Goal: Transaction & Acquisition: Purchase product/service

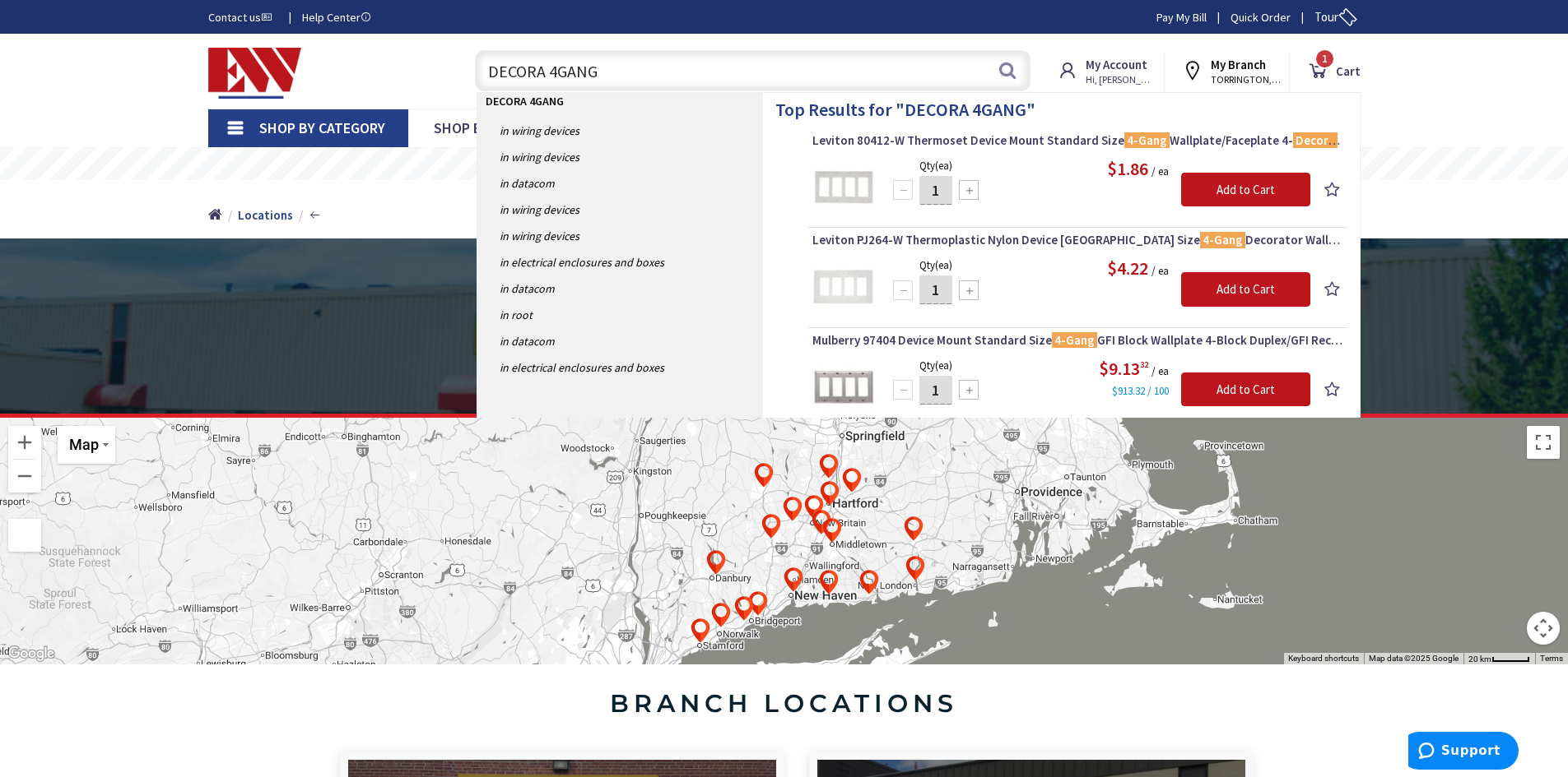
drag, startPoint x: 633, startPoint y: 65, endPoint x: 384, endPoint y: 82, distance: 249.6
click at [386, 75] on div "Toggle Nav DECORA 4GANG DECORA 4GANG Search 1 1 1 items Cart My Cart 1" at bounding box center [784, 71] width 1177 height 55
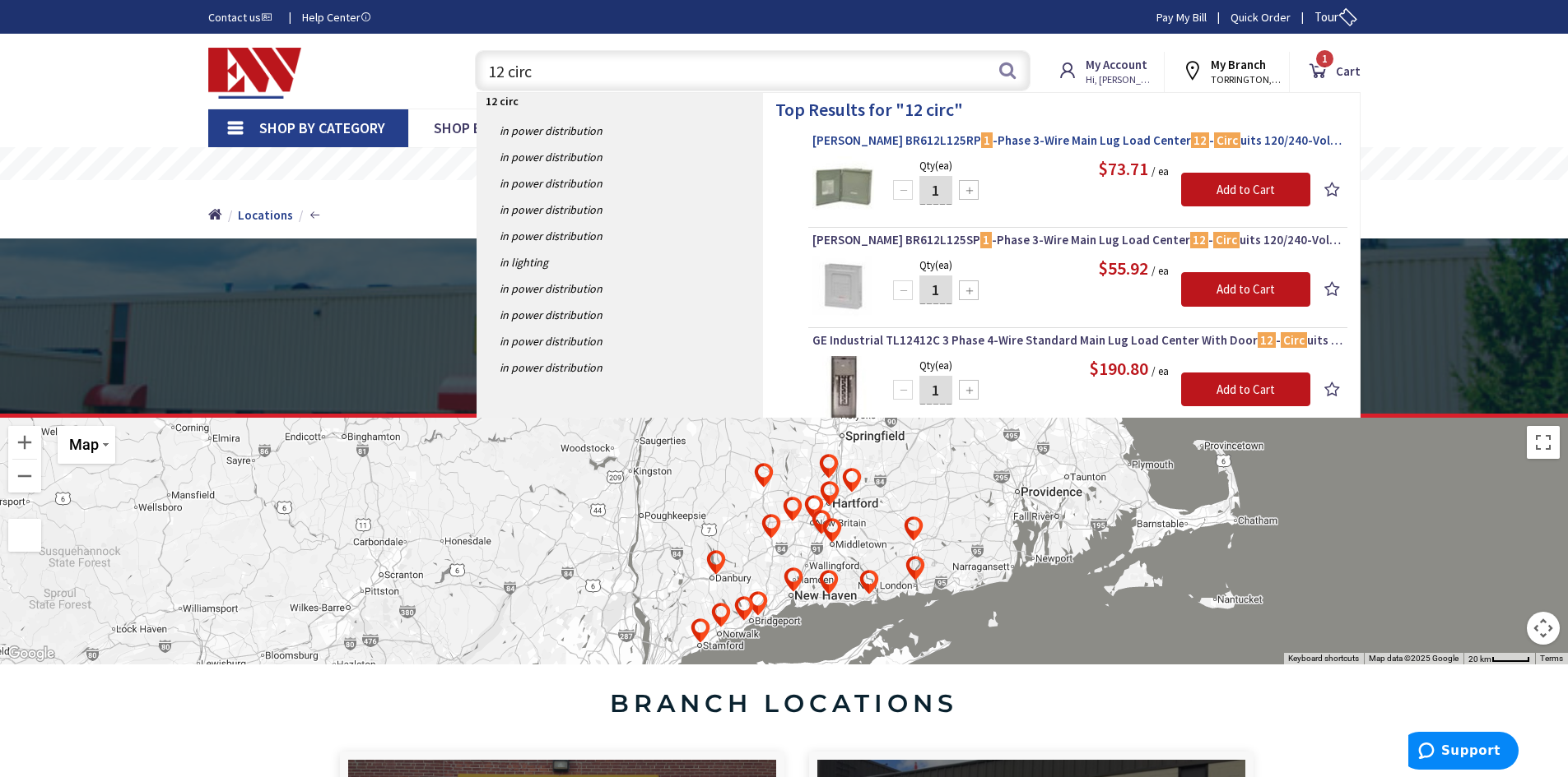
type input "12 circ"
click at [945, 139] on span "Eaton BR612L125RP 1 -Phase 3-Wire Main Lug Load Center 12 - Circ uits 120/240-V…" at bounding box center [1078, 140] width 531 height 16
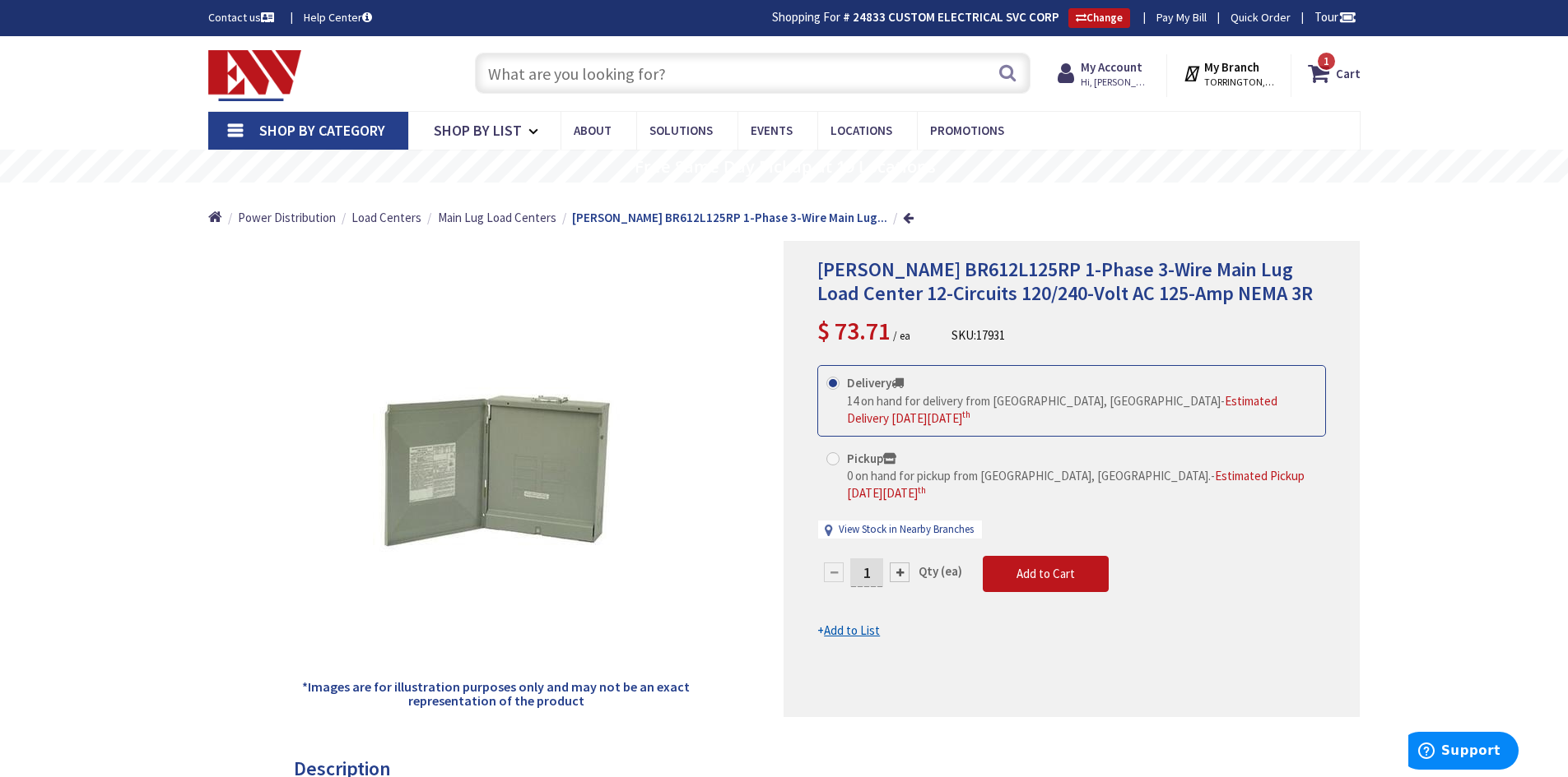
type input "[GEOGRAPHIC_DATA], [PERSON_NAME] 180 St. bet. [PERSON_NAME][GEOGRAPHIC_DATA] an…"
click at [739, 67] on input "text" at bounding box center [752, 73] width 556 height 41
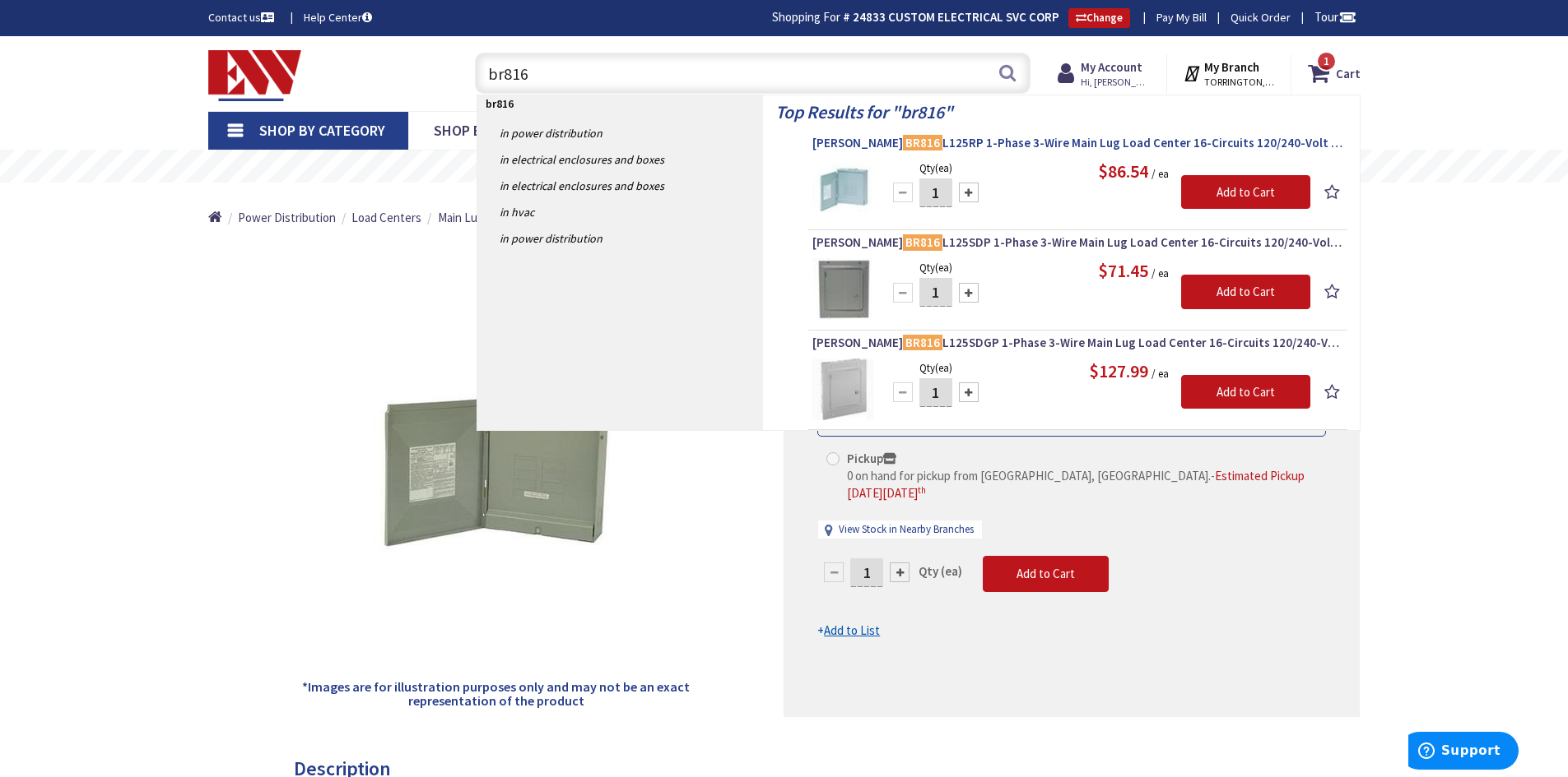
type input "br816"
click at [965, 144] on span "Eaton BR816 L125RP 1-Phase 3-Wire Main Lug Load Center 16-Circuits 120/240-Volt…" at bounding box center [1078, 143] width 531 height 16
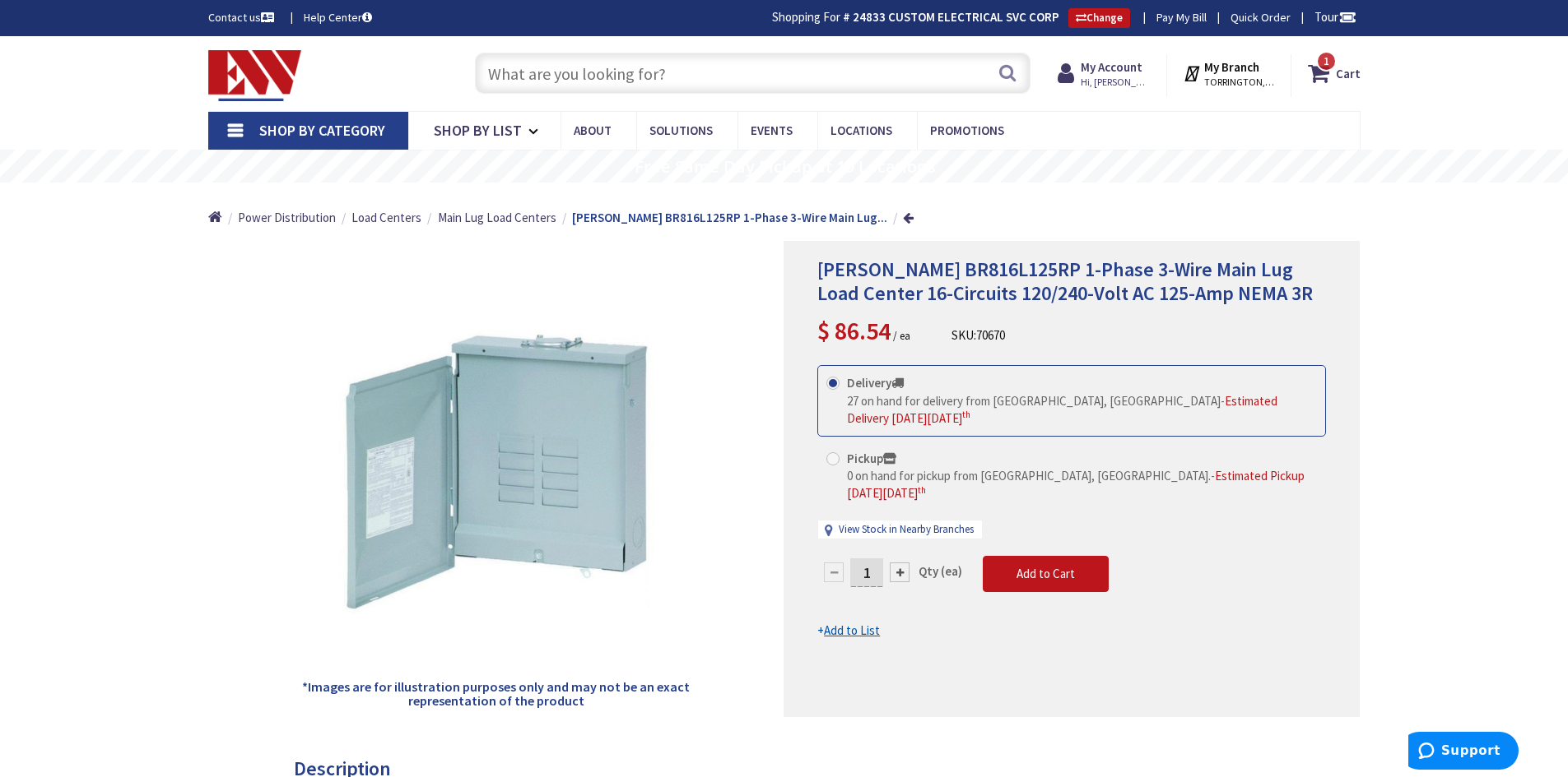
click at [633, 66] on input "text" at bounding box center [752, 73] width 556 height 41
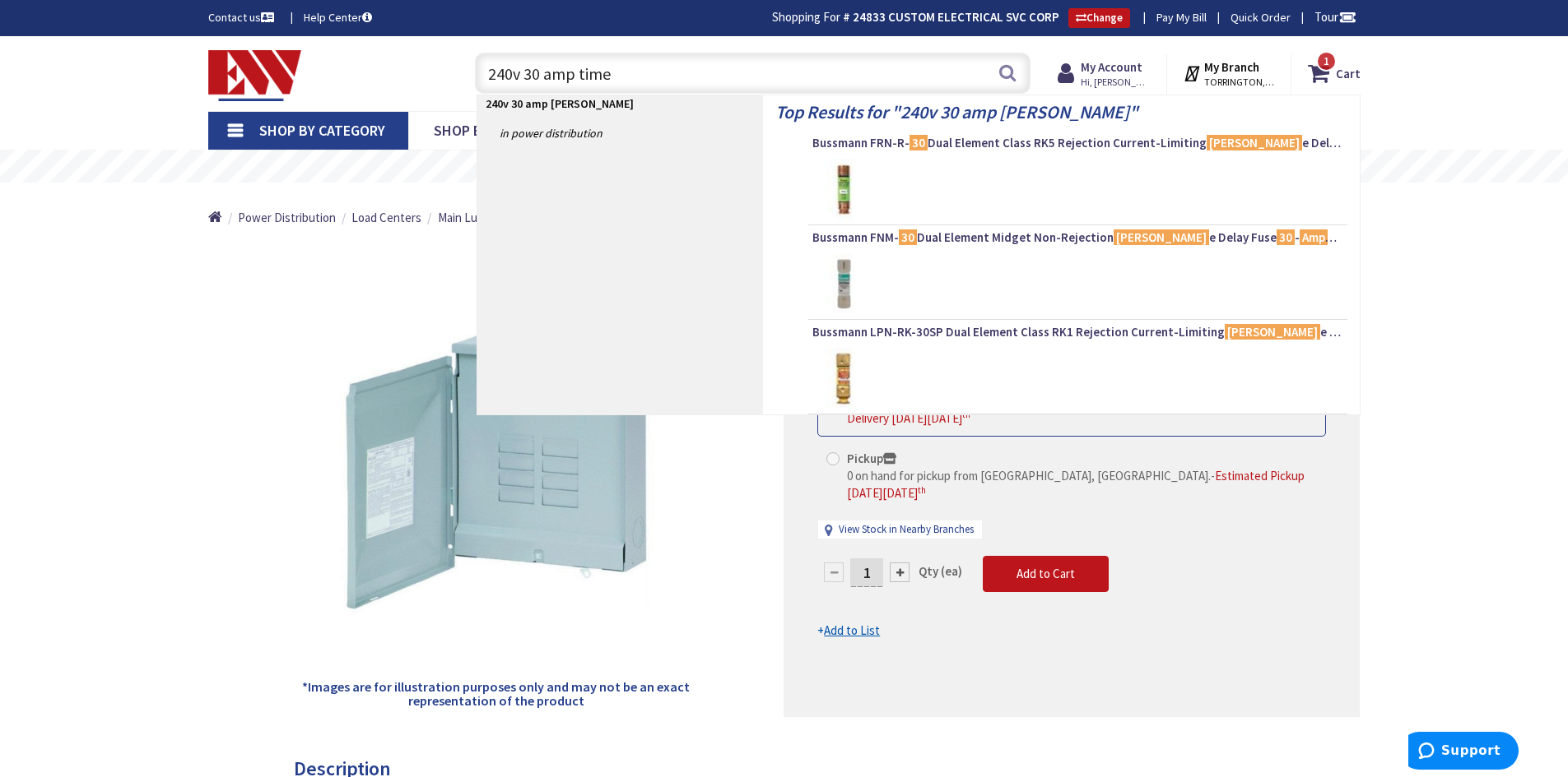
type input "240v 30 amp timer"
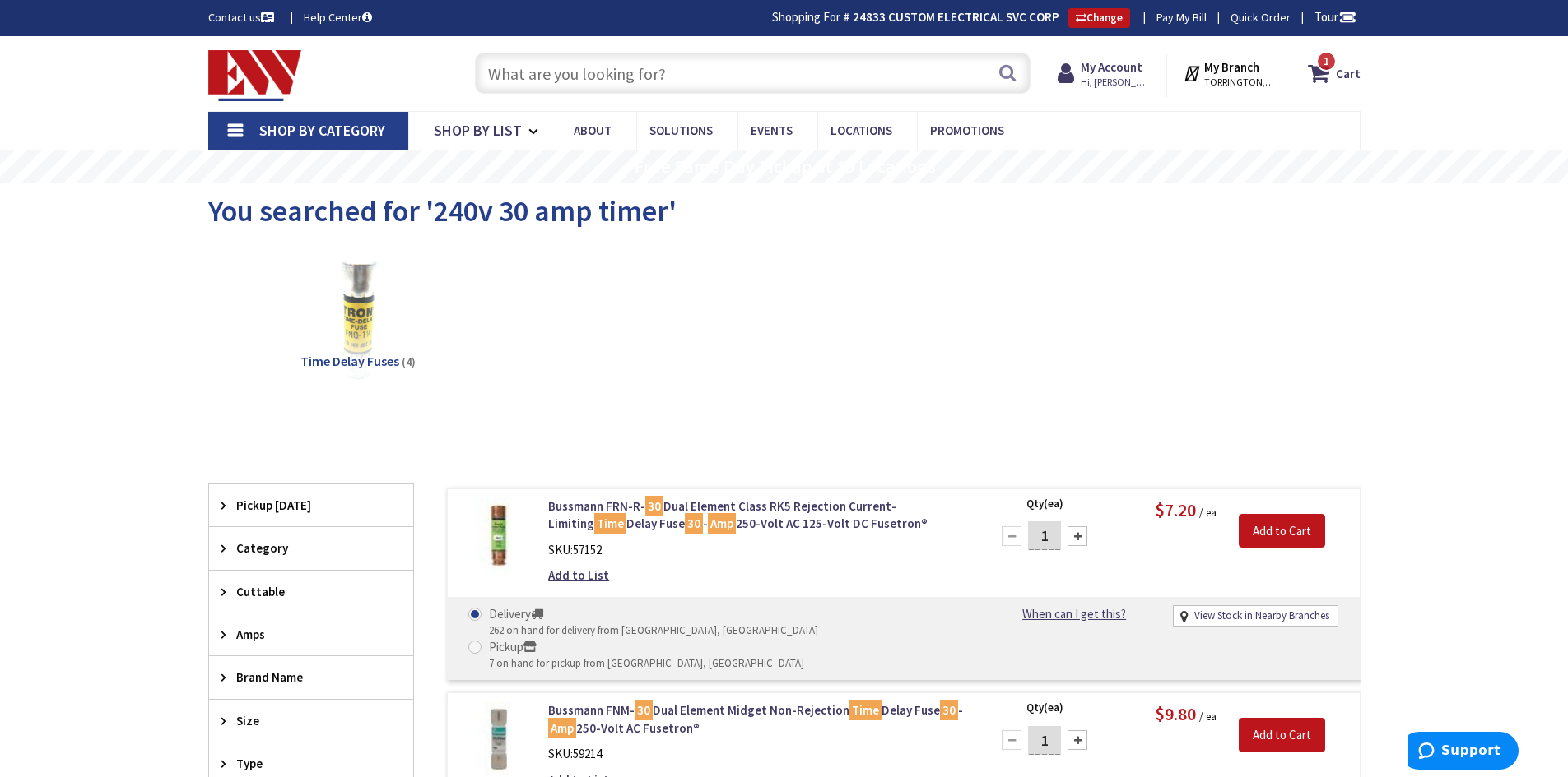
click at [677, 76] on input "text" at bounding box center [752, 73] width 556 height 41
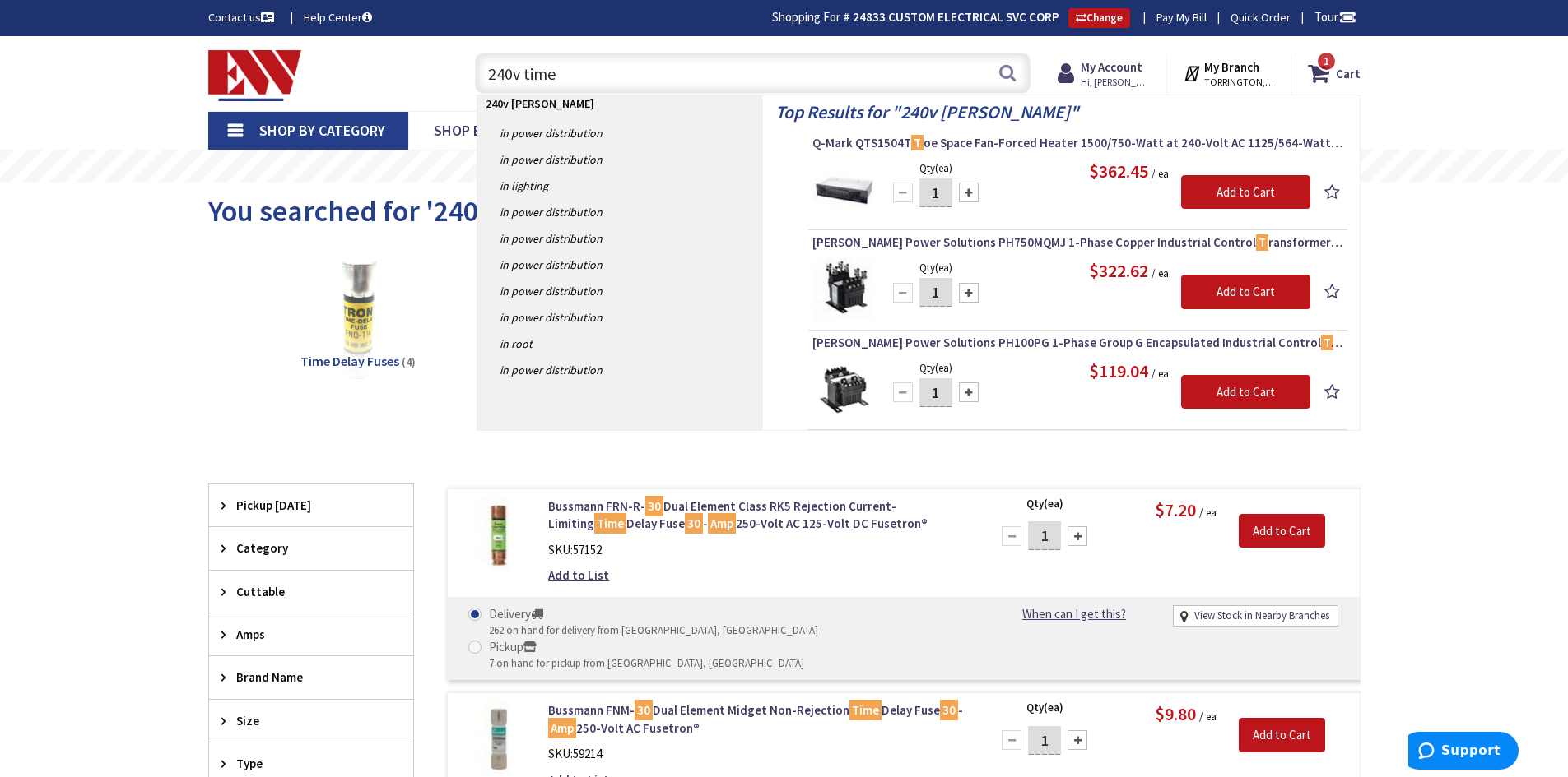
type input "240v timer"
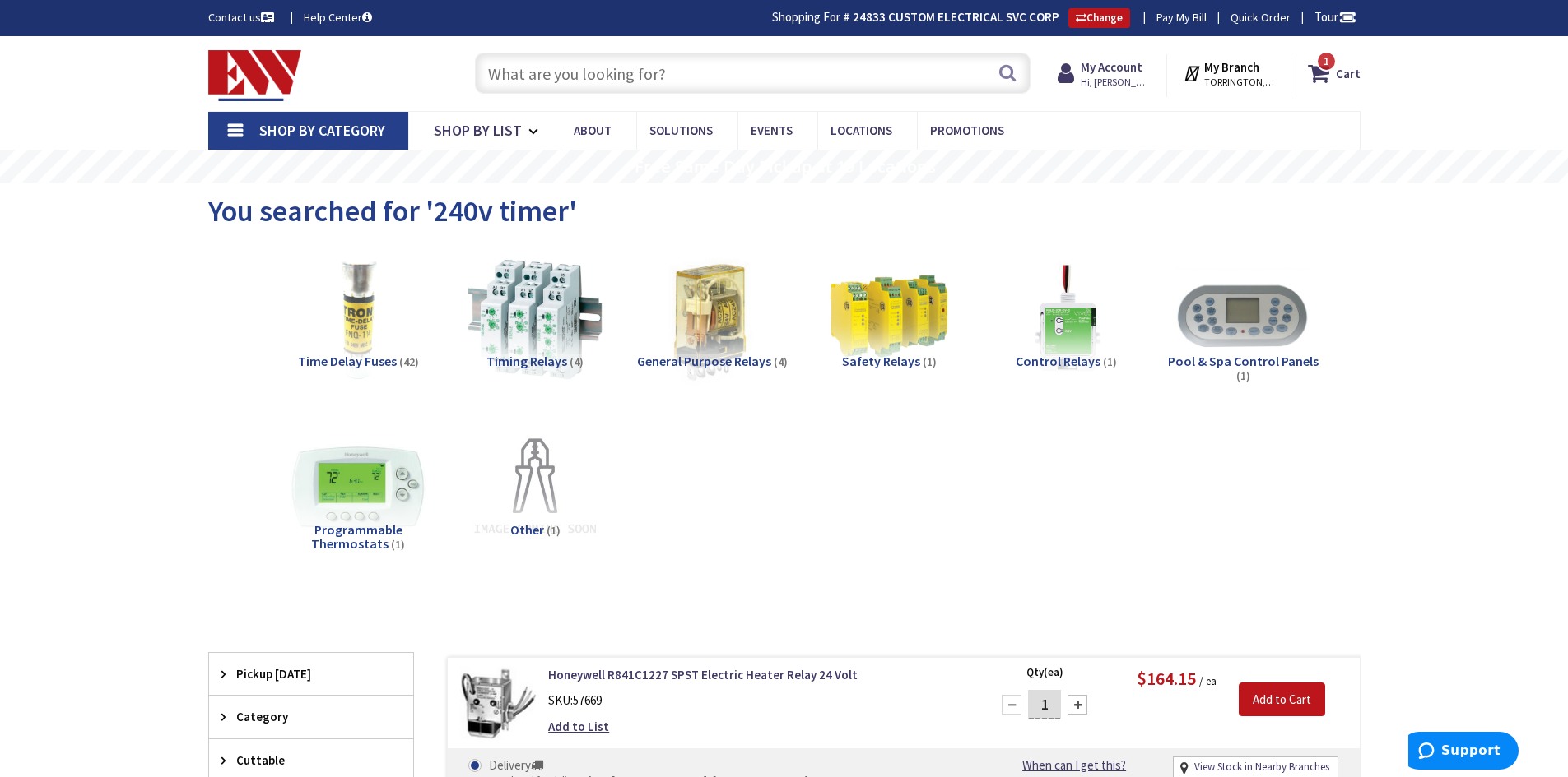
click at [724, 72] on input "text" at bounding box center [752, 73] width 556 height 41
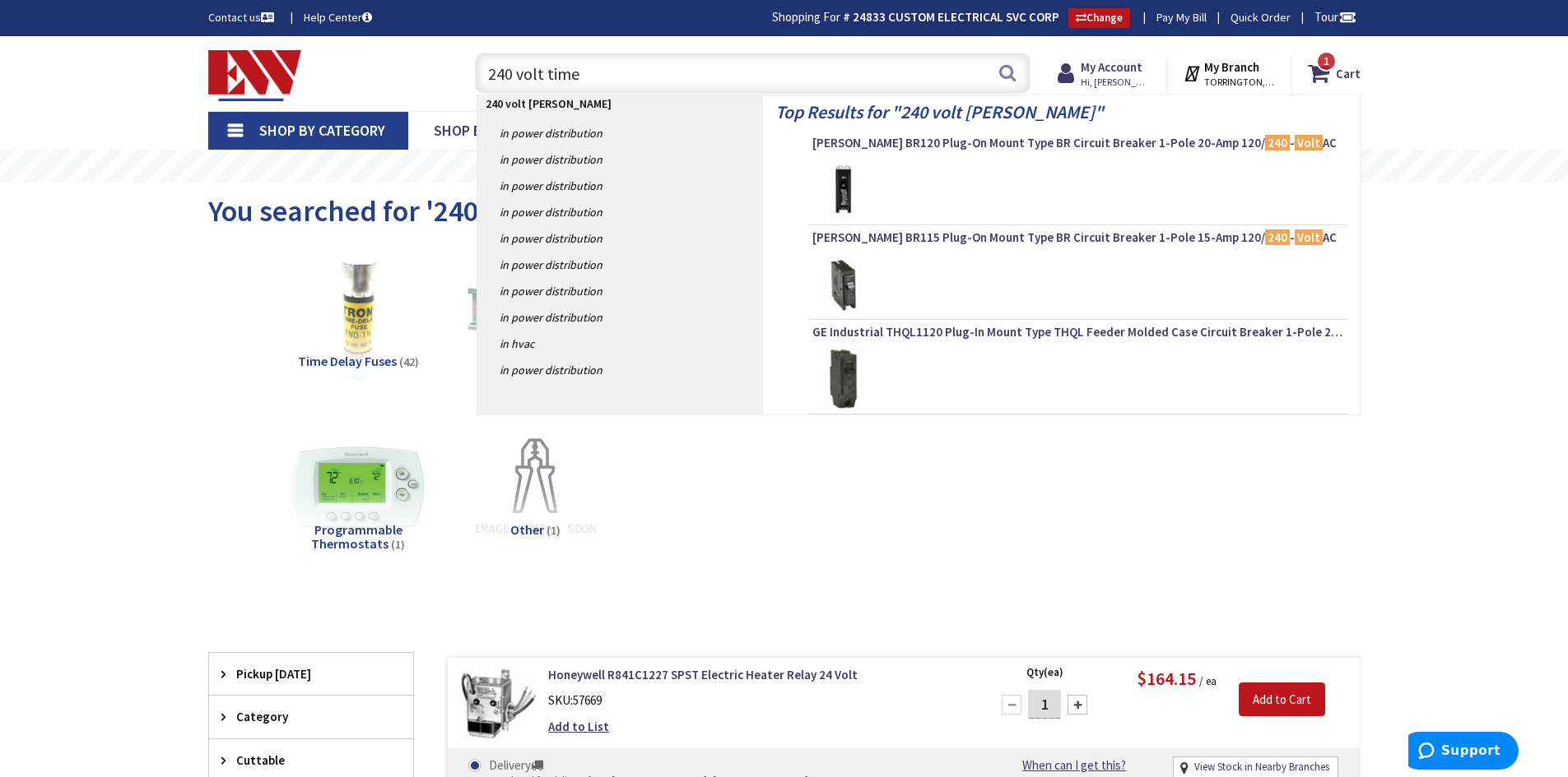
type input "240 volt timer"
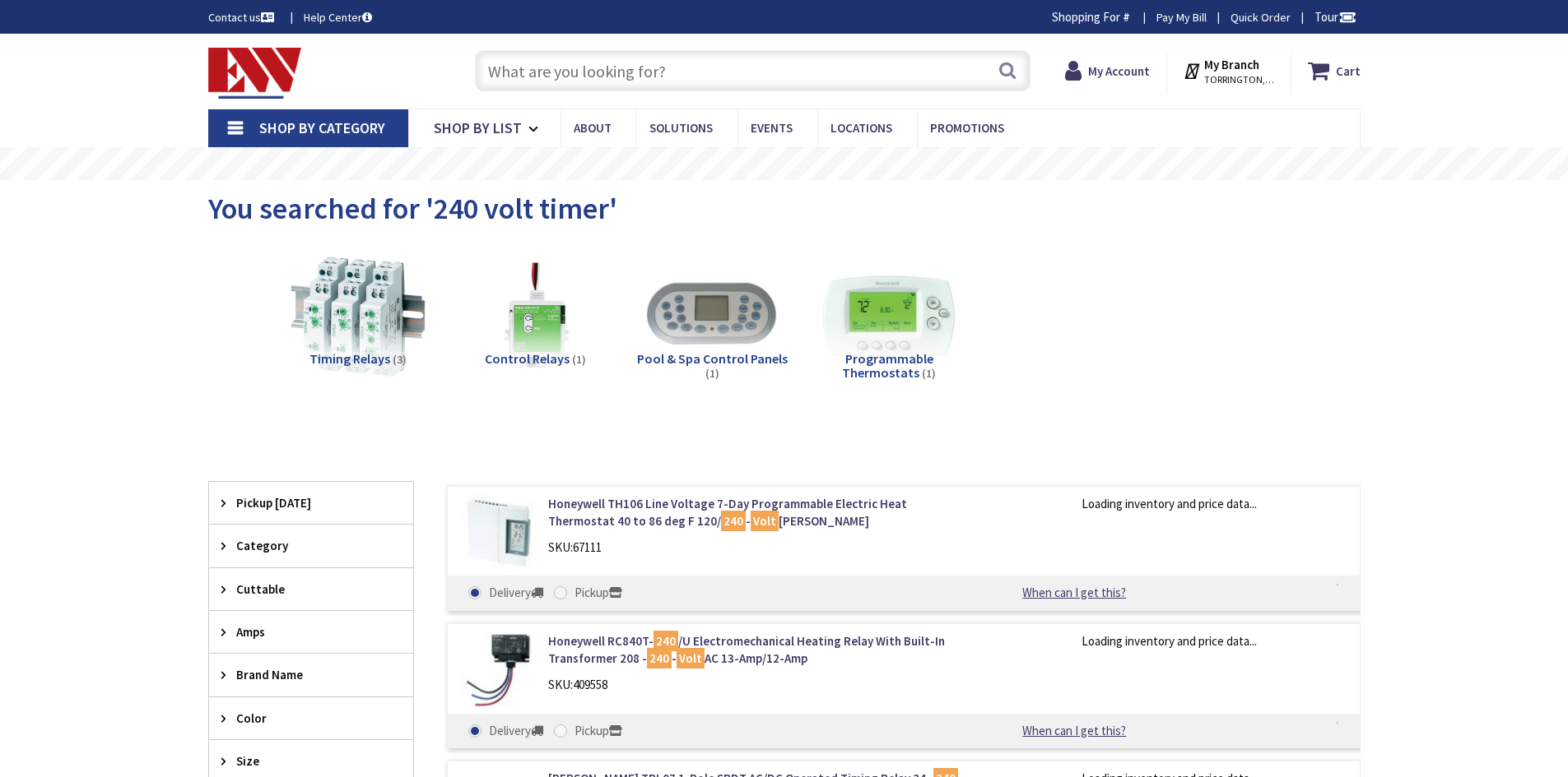
click at [722, 71] on input "text" at bounding box center [752, 70] width 556 height 41
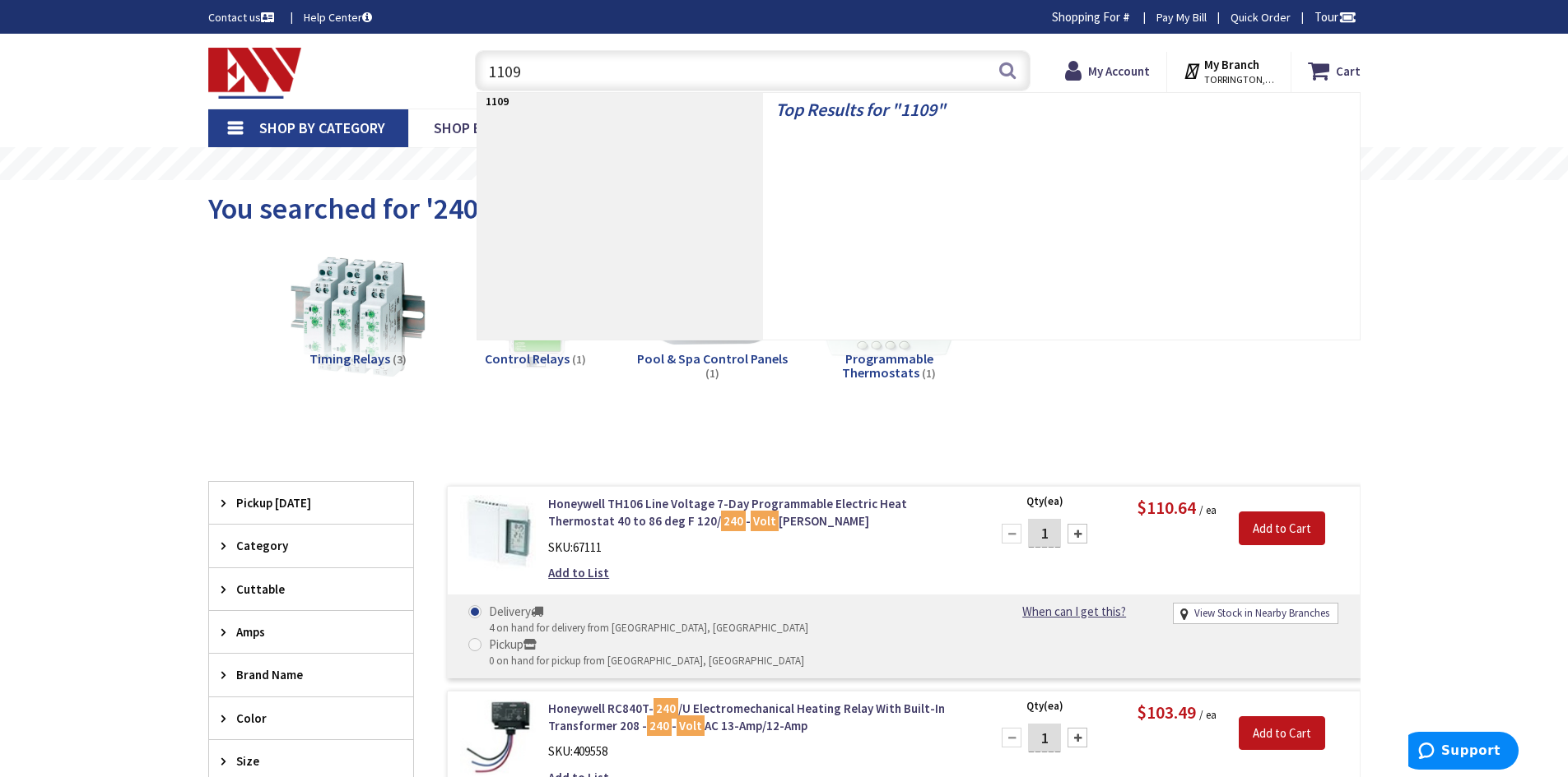
type input "1109a"
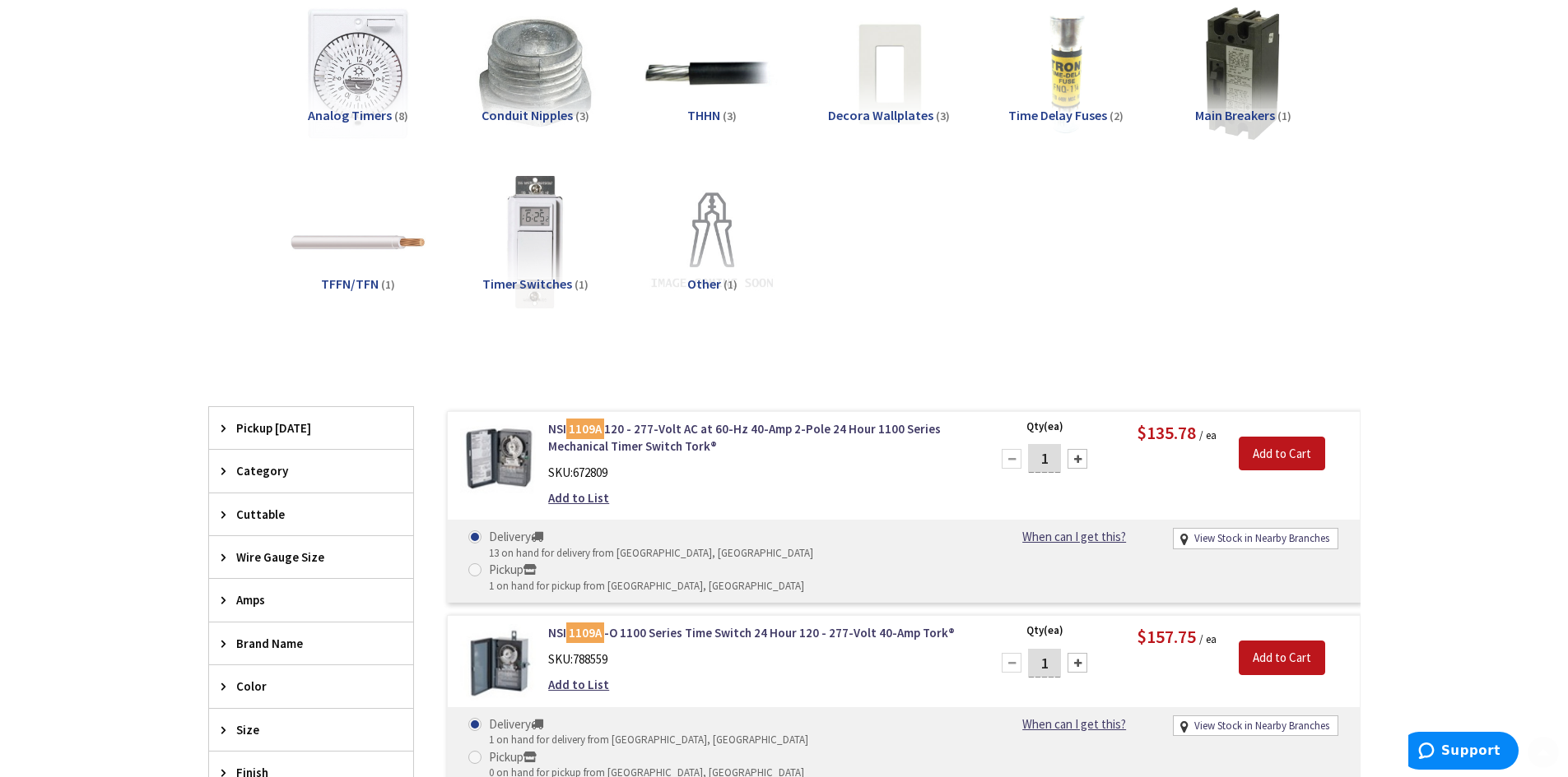
scroll to position [412, 0]
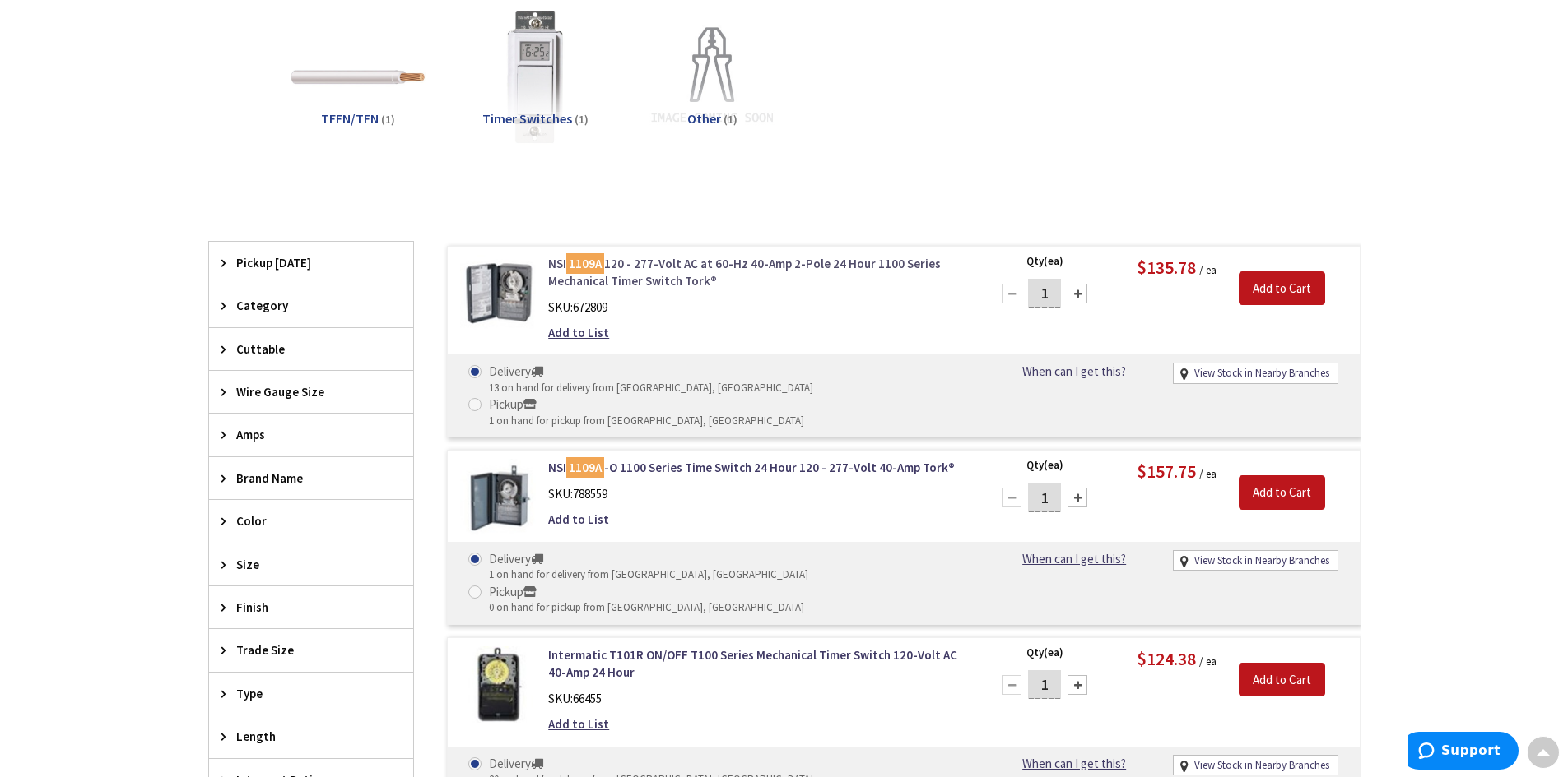
click at [754, 262] on link "NSI 1109A 120 - 277-Volt AC at 60-Hz 40-Amp 2-Pole 24 Hour 1100 Series Mechanic…" at bounding box center [757, 272] width 419 height 35
